Goal: Task Accomplishment & Management: Complete application form

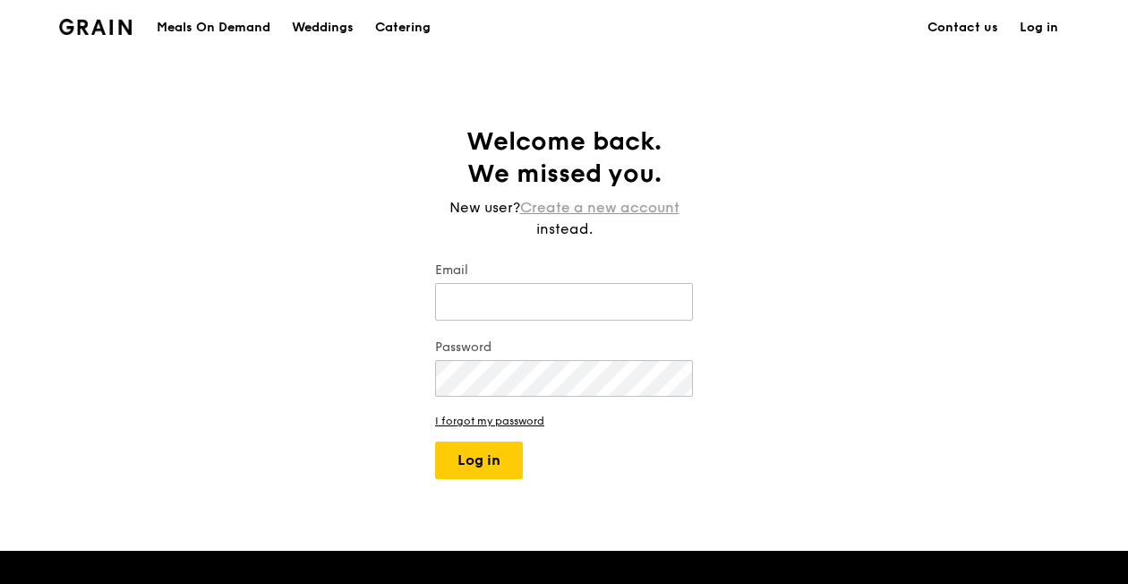
click at [555, 210] on link "Create a new account" at bounding box center [599, 207] width 159 height 21
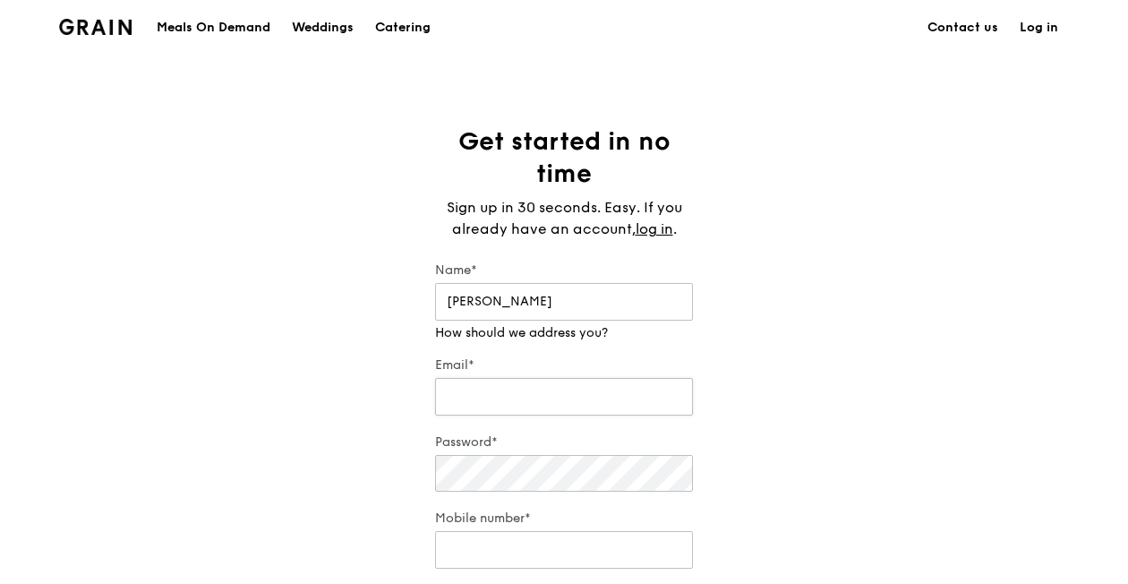
type input "[PERSON_NAME]"
click at [524, 377] on input "Email*" at bounding box center [564, 379] width 258 height 38
type input "[PERSON_NAME][EMAIL_ADDRESS][DOMAIN_NAME]"
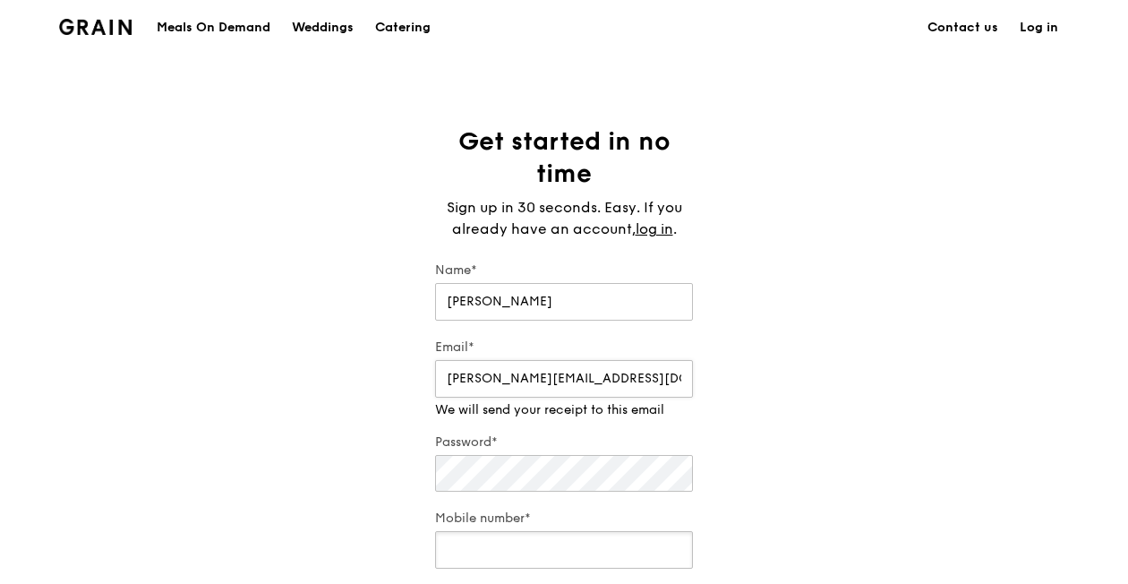
type input "91285168"
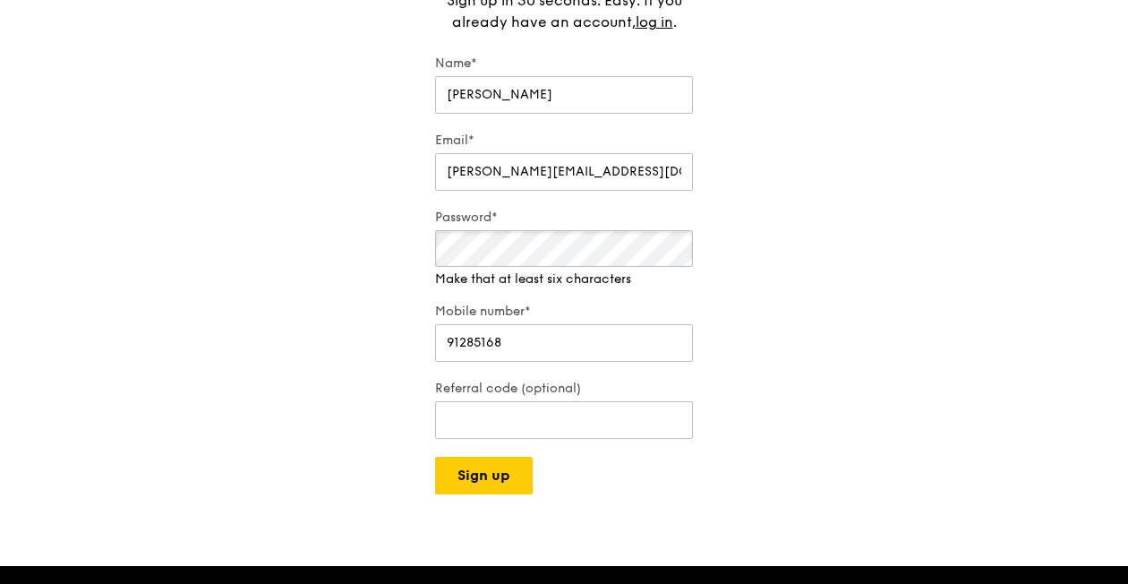
scroll to position [214, 0]
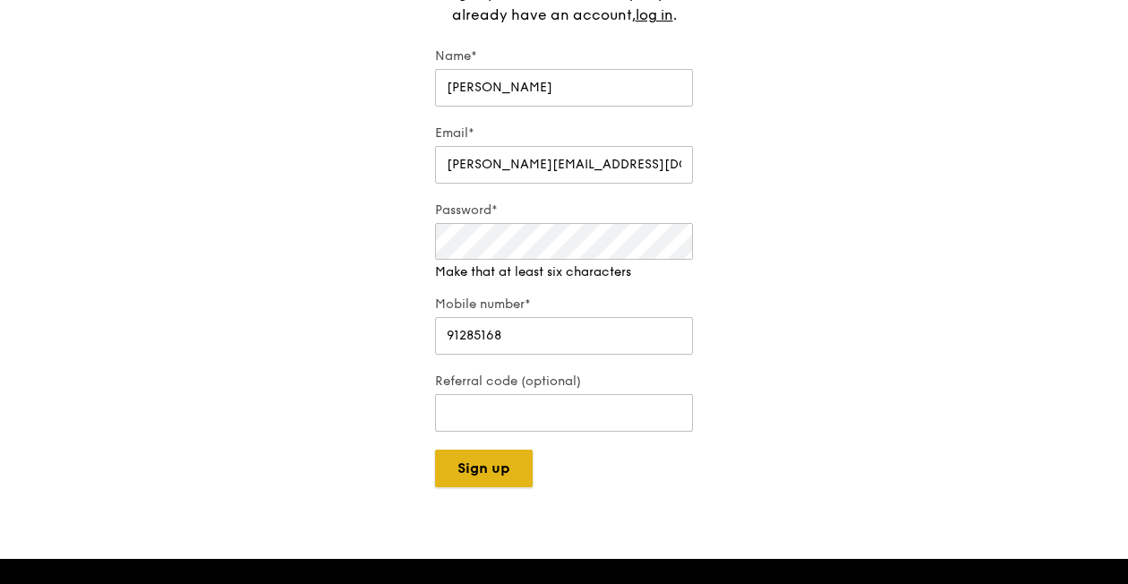
click at [483, 468] on div "Grain logo Meals On Demand Weddings Catering Contact us Log in Get started in n…" at bounding box center [564, 421] width 1128 height 1270
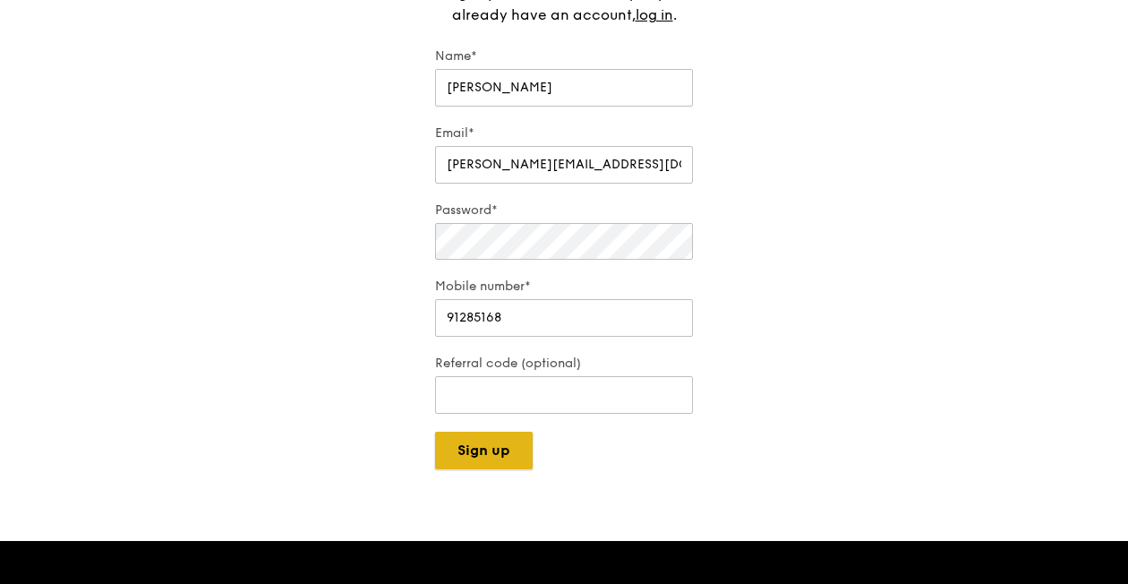
click at [488, 446] on button "Sign up" at bounding box center [484, 450] width 98 height 38
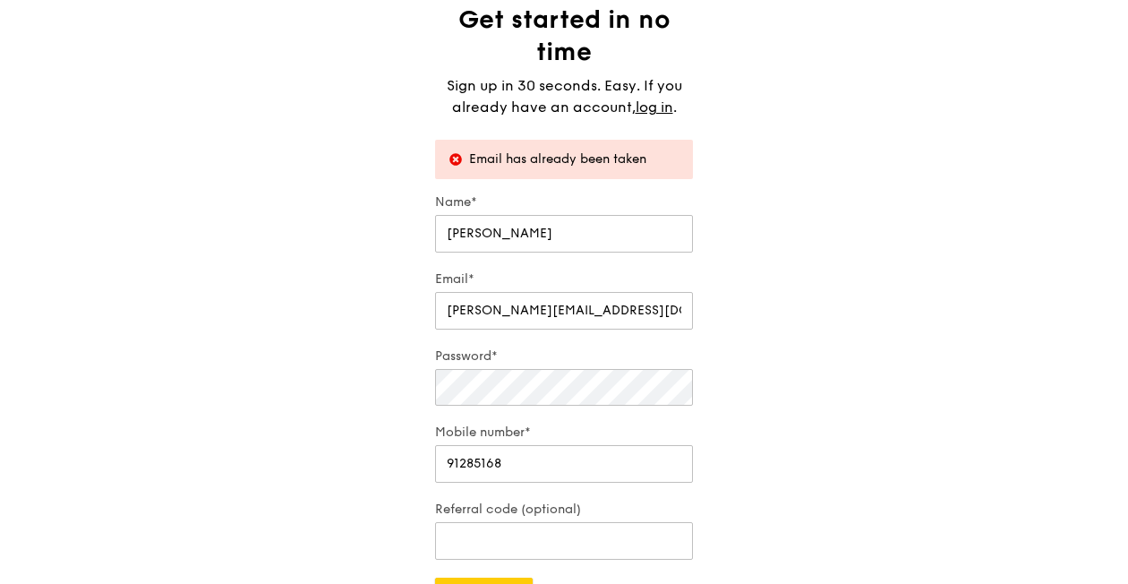
scroll to position [121, 0]
click at [652, 107] on link "log in" at bounding box center [654, 108] width 38 height 21
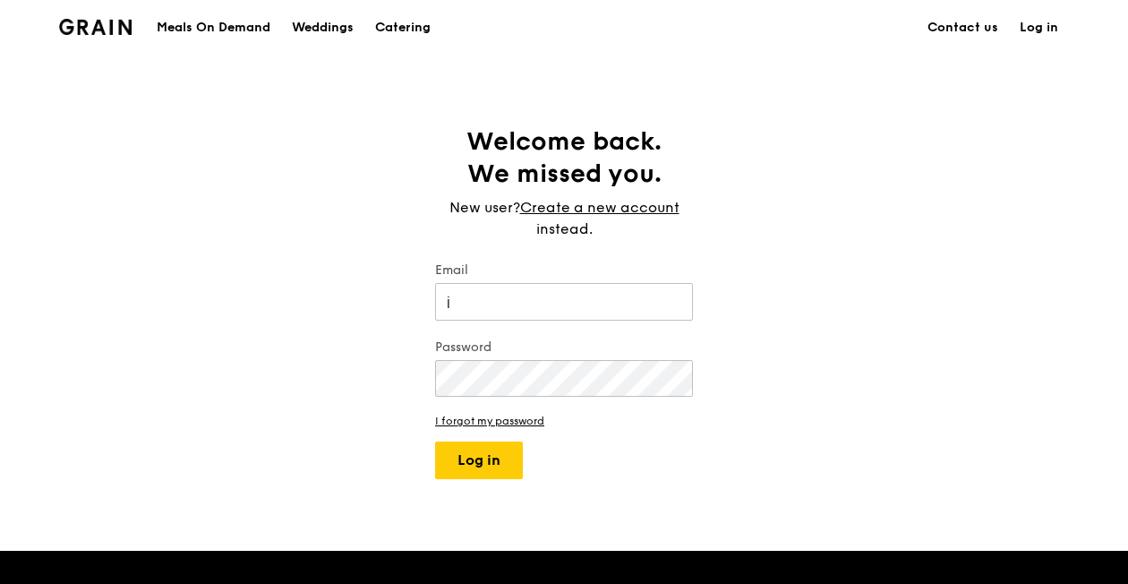
type input "[PERSON_NAME][EMAIL_ADDRESS][DOMAIN_NAME]"
click at [469, 458] on button "Log in" at bounding box center [479, 460] width 88 height 38
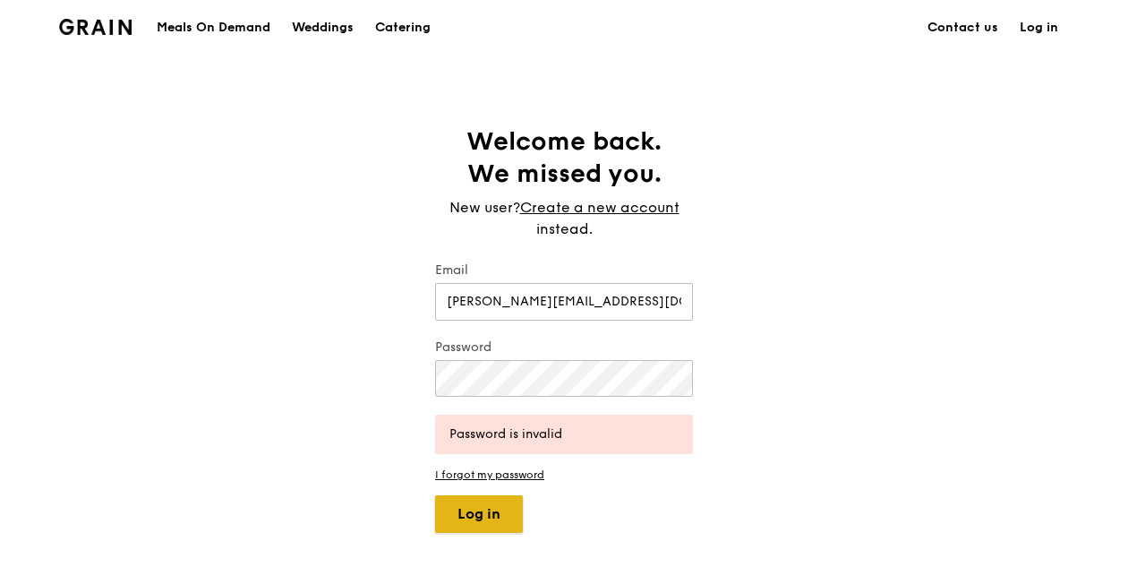
click at [498, 500] on button "Log in" at bounding box center [479, 514] width 88 height 38
